Goal: Task Accomplishment & Management: Use online tool/utility

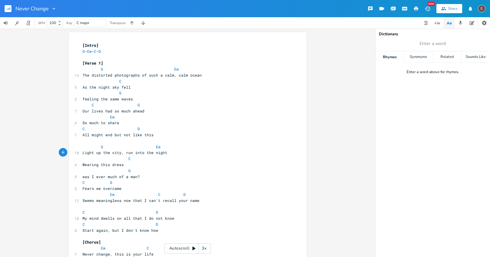
scroll to position [0, 1]
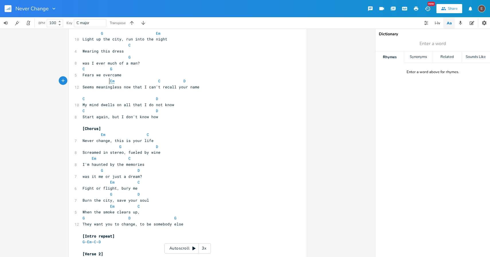
click at [110, 81] on span "Em" at bounding box center [112, 80] width 5 height 5
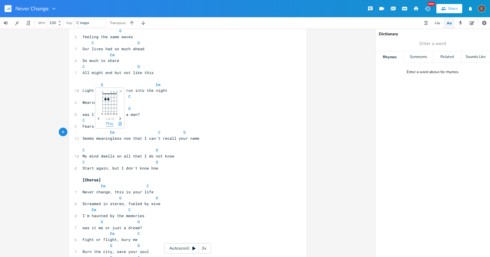
click at [113, 123] on button "Play" at bounding box center [109, 124] width 7 height 5
click at [157, 125] on button "Play" at bounding box center [155, 124] width 7 height 5
click at [184, 133] on span "D" at bounding box center [185, 132] width 2 height 5
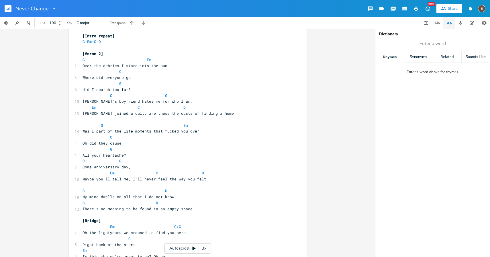
scroll to position [346, 0]
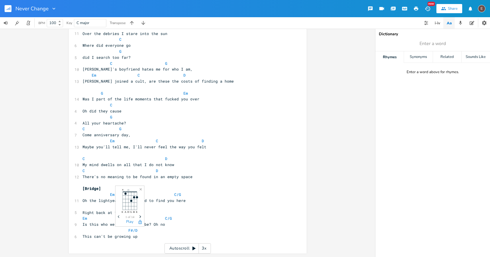
click at [139, 217] on icon "Next" at bounding box center [140, 216] width 3 height 3
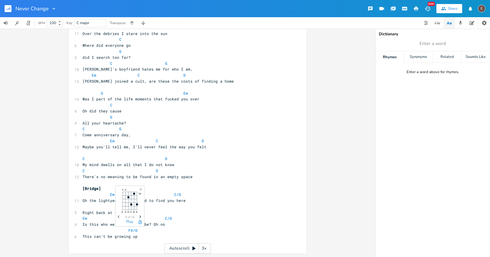
click at [139, 217] on icon "Next" at bounding box center [140, 216] width 3 height 3
click at [139, 218] on icon "Next" at bounding box center [140, 216] width 3 height 3
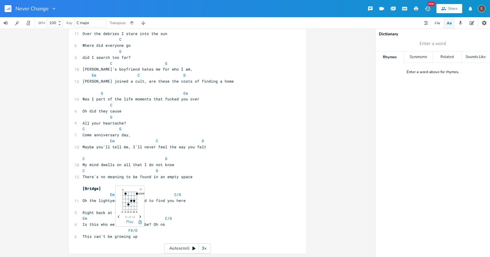
click at [139, 218] on icon "Next" at bounding box center [140, 216] width 3 height 3
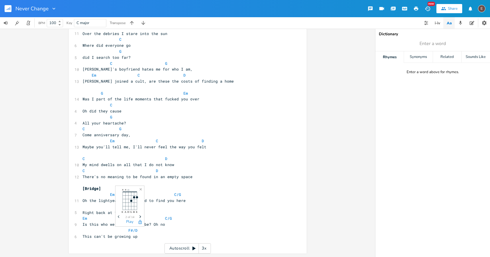
click at [139, 218] on icon "Next" at bounding box center [140, 216] width 3 height 3
drag, startPoint x: 135, startPoint y: 229, endPoint x: 125, endPoint y: 229, distance: 9.2
click at [125, 229] on pre "F#/D" at bounding box center [184, 230] width 207 height 6
type textarea "D/F#"
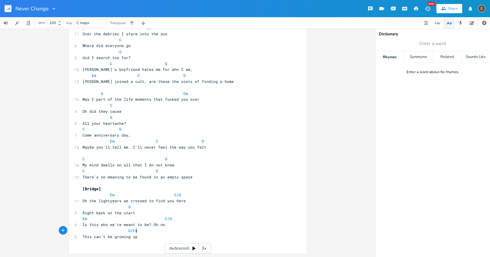
scroll to position [0, 8]
click at [138, 224] on span "Is this who we're meant to be? Oh no" at bounding box center [124, 224] width 83 height 5
click at [132, 231] on span "D/F#" at bounding box center [132, 230] width 9 height 5
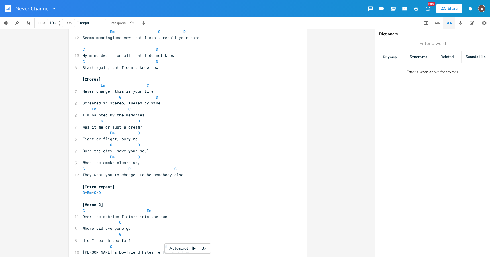
scroll to position [5, 0]
